Goal: Transaction & Acquisition: Book appointment/travel/reservation

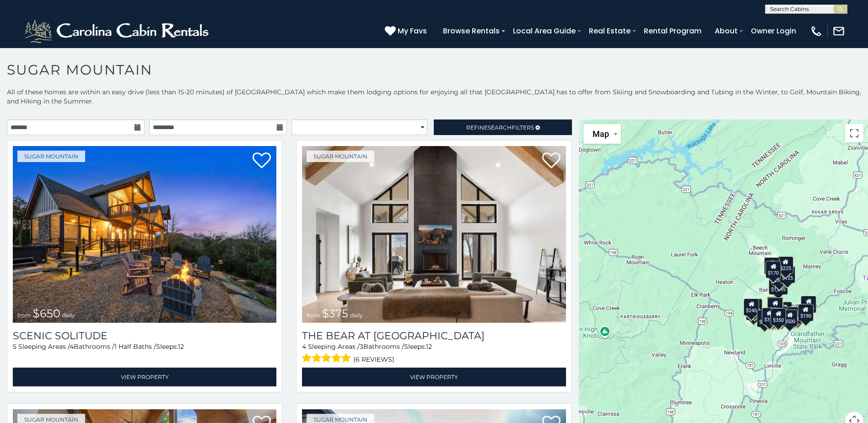
click at [135, 127] on icon at bounding box center [138, 127] width 6 height 6
click at [136, 124] on icon at bounding box center [138, 127] width 6 height 6
click at [135, 129] on icon at bounding box center [138, 127] width 6 height 6
click at [136, 126] on icon at bounding box center [138, 127] width 6 height 6
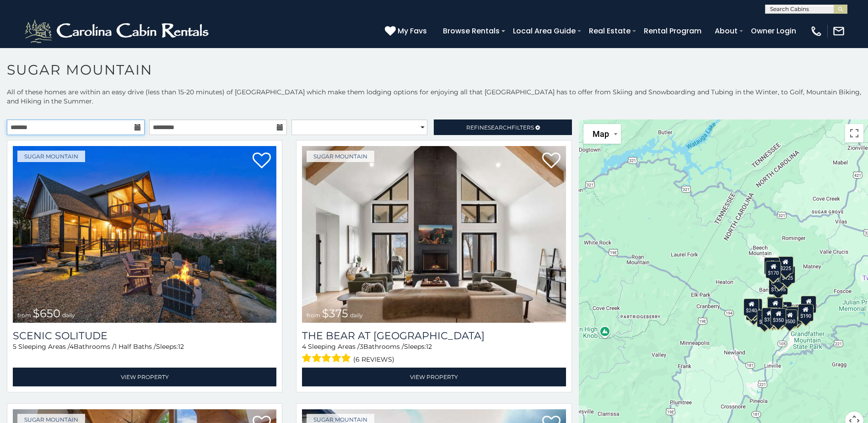
click at [138, 132] on input "text" at bounding box center [76, 127] width 138 height 16
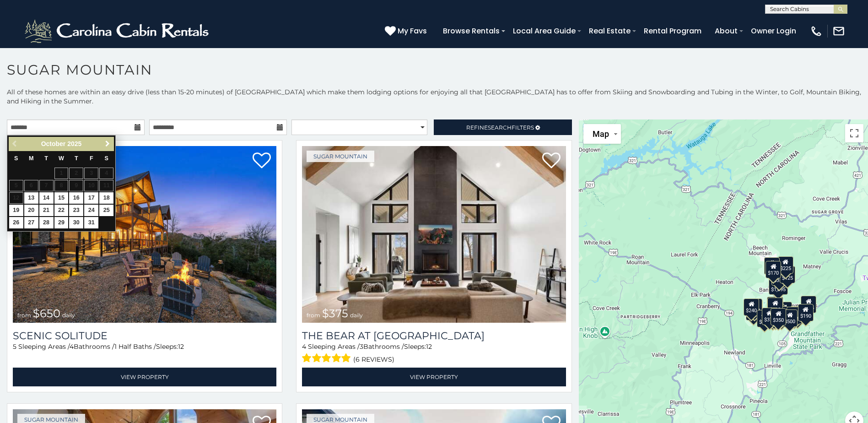
click at [107, 143] on span "Next" at bounding box center [107, 143] width 7 height 7
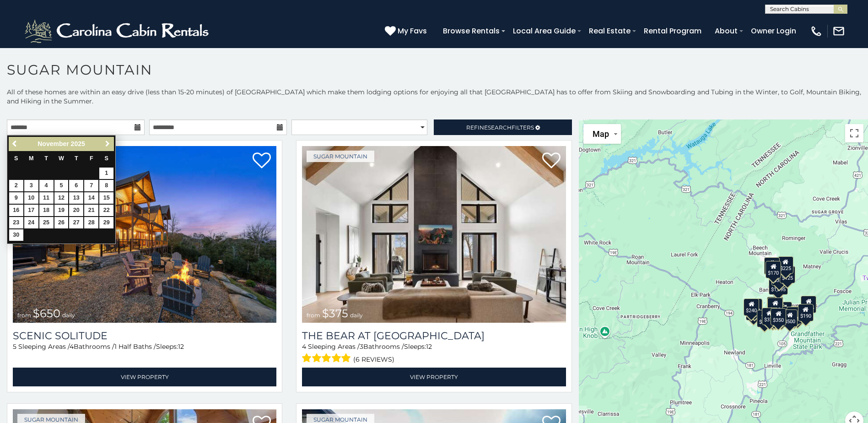
click at [107, 143] on span "Next" at bounding box center [107, 143] width 7 height 7
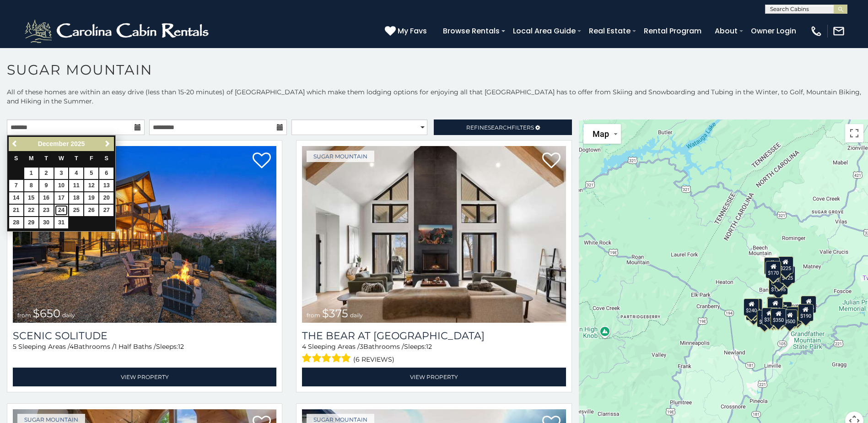
click at [59, 210] on link "24" at bounding box center [61, 210] width 14 height 11
type input "**********"
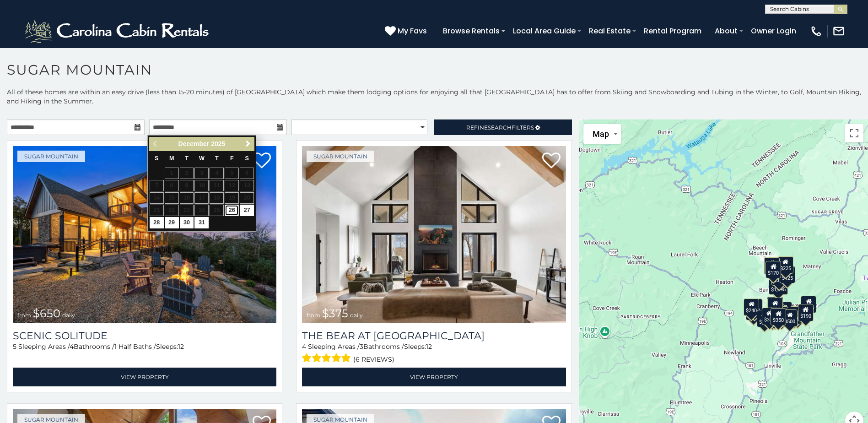
click at [232, 211] on link "26" at bounding box center [232, 210] width 14 height 11
type input "**********"
